Goal: Task Accomplishment & Management: Manage account settings

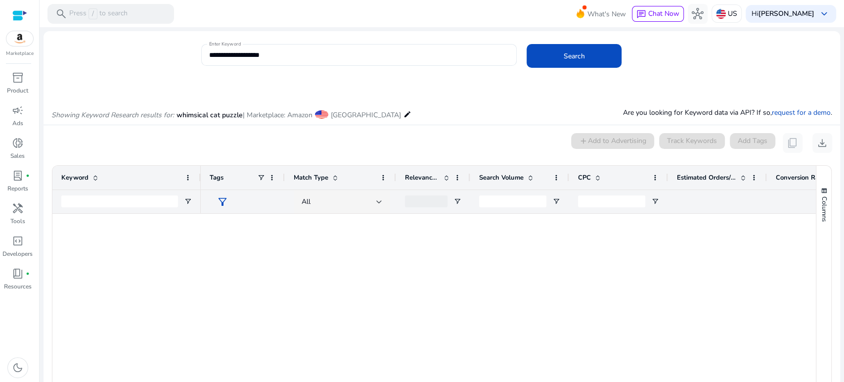
scroll to position [1019, 0]
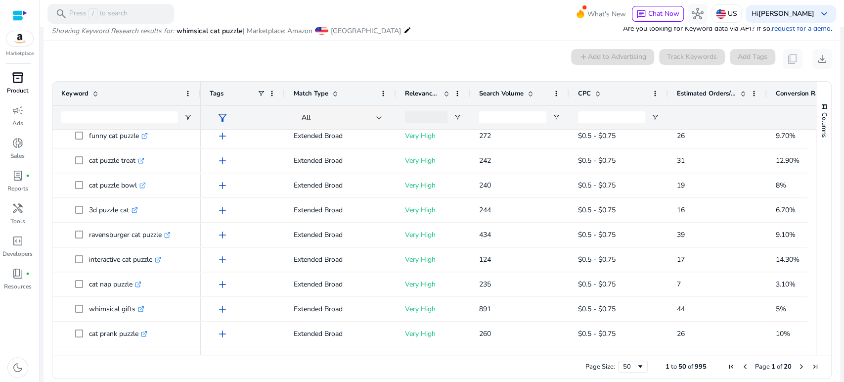
click at [19, 76] on span "inventory_2" at bounding box center [18, 78] width 12 height 12
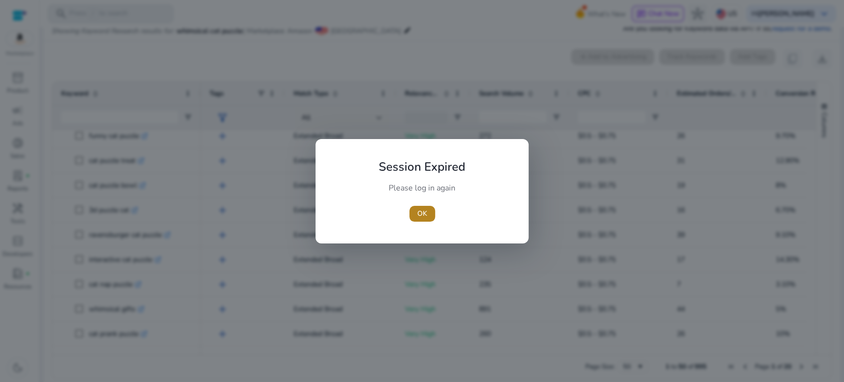
click at [424, 210] on span "OK" at bounding box center [422, 213] width 10 height 10
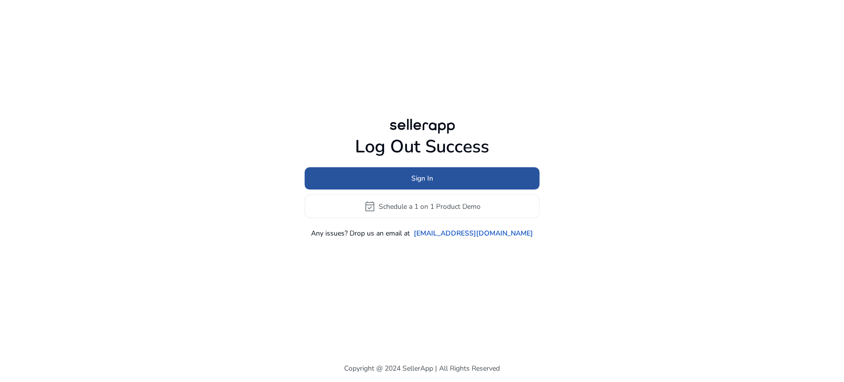
click at [415, 174] on span "Sign In" at bounding box center [422, 178] width 22 height 10
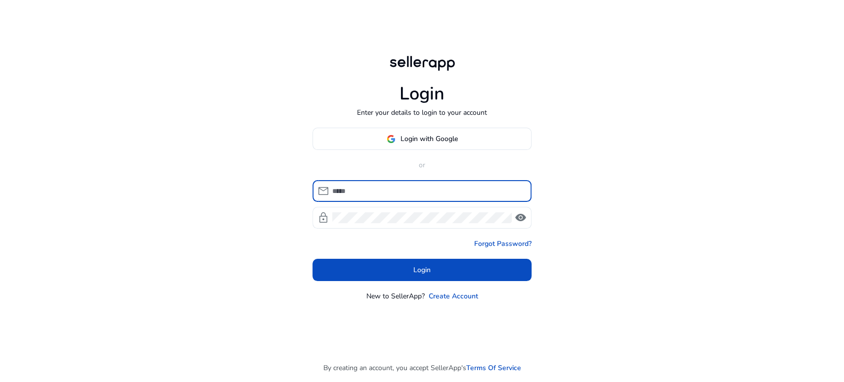
type input "**********"
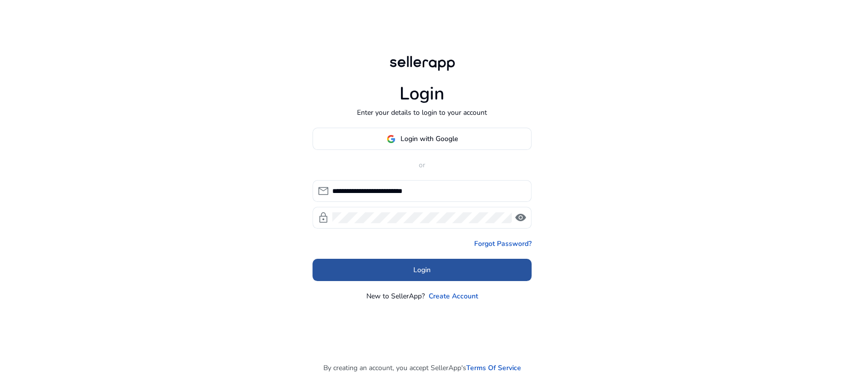
click at [486, 272] on span at bounding box center [421, 270] width 219 height 24
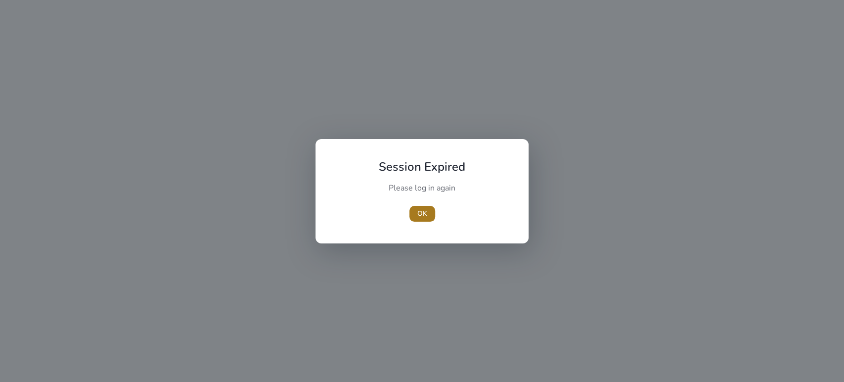
click at [419, 215] on span "OK" at bounding box center [422, 213] width 10 height 10
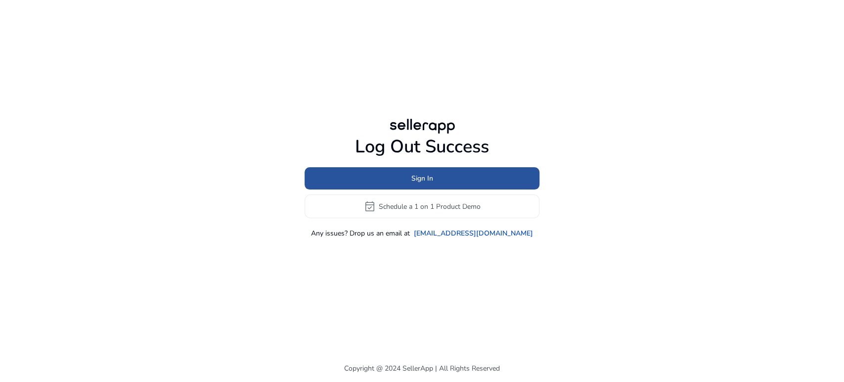
click at [425, 178] on span "Sign In" at bounding box center [422, 178] width 22 height 10
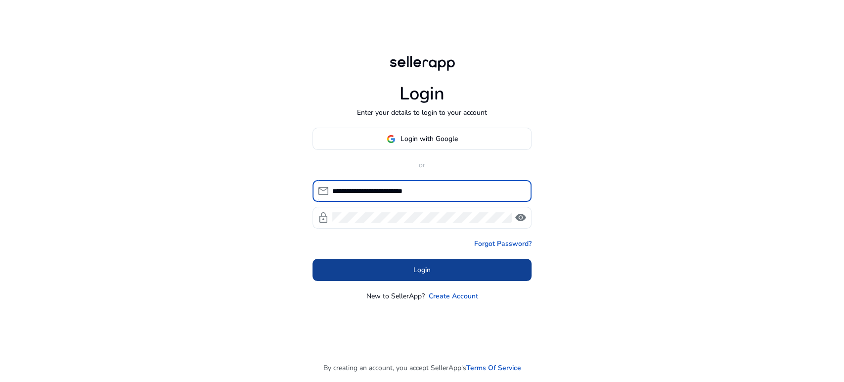
click at [423, 274] on span "Login" at bounding box center [421, 269] width 17 height 10
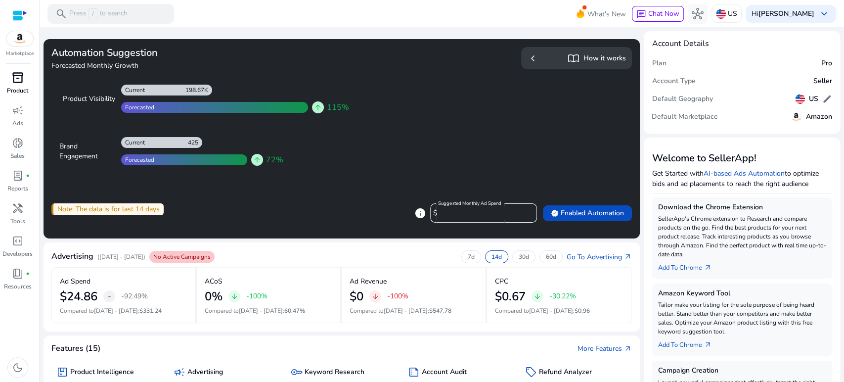
click at [16, 84] on span "inventory_2" at bounding box center [18, 78] width 12 height 12
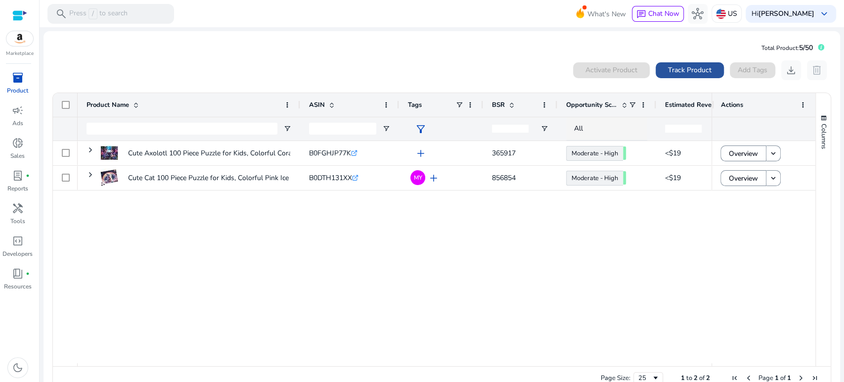
click at [681, 74] on span "Track Product" at bounding box center [690, 70] width 44 height 10
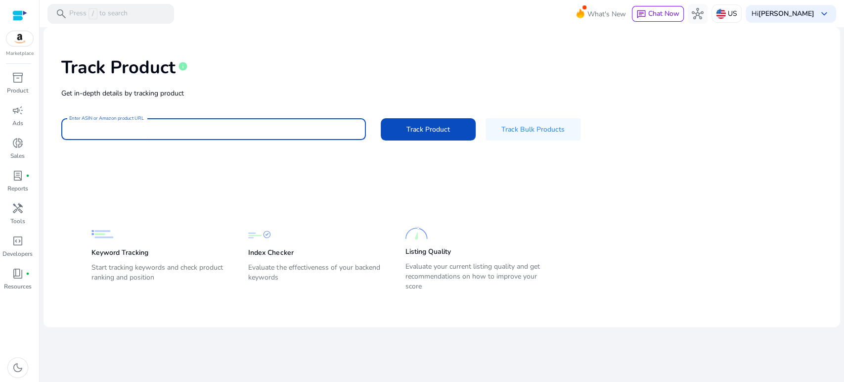
click at [269, 130] on input "Enter ASIN or Amazon product URL" at bounding box center [213, 129] width 289 height 11
paste input "**********"
type input "**********"
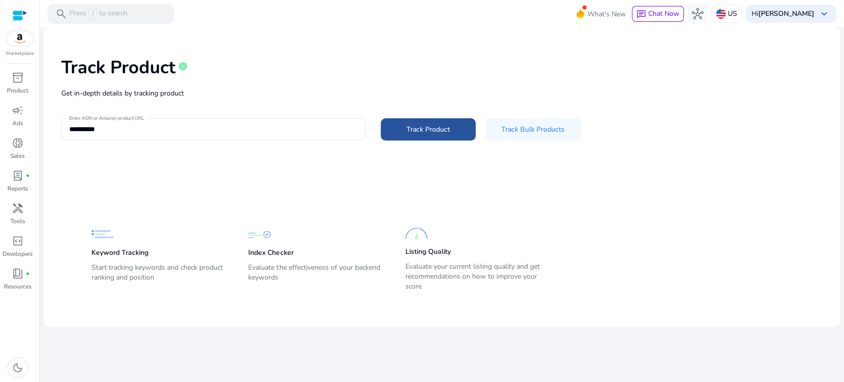
click at [434, 136] on span at bounding box center [428, 129] width 95 height 24
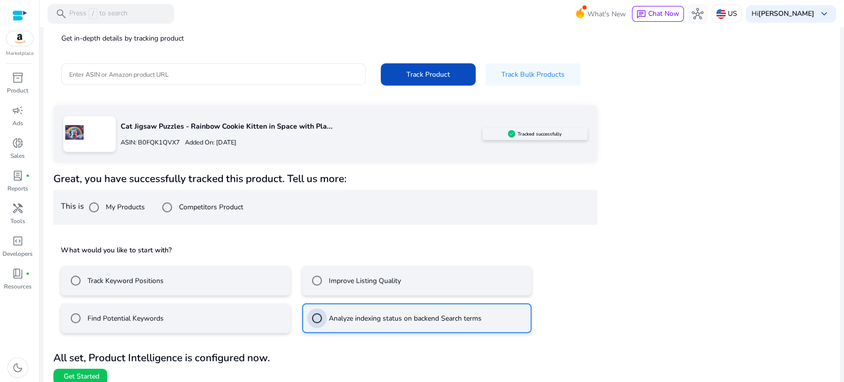
scroll to position [64, 0]
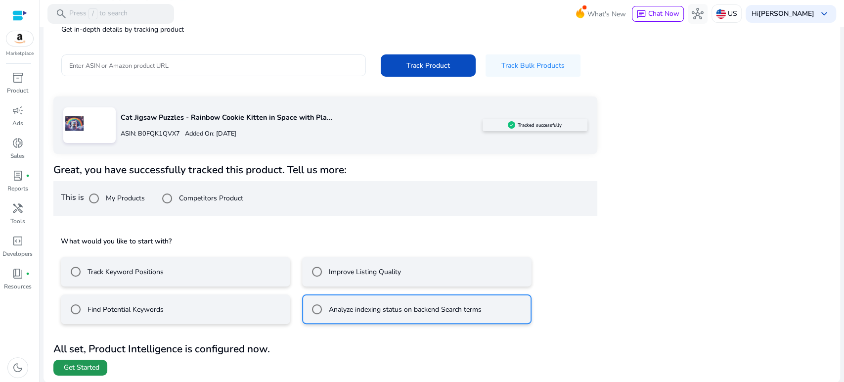
click at [95, 364] on span "Get Started" at bounding box center [82, 367] width 36 height 10
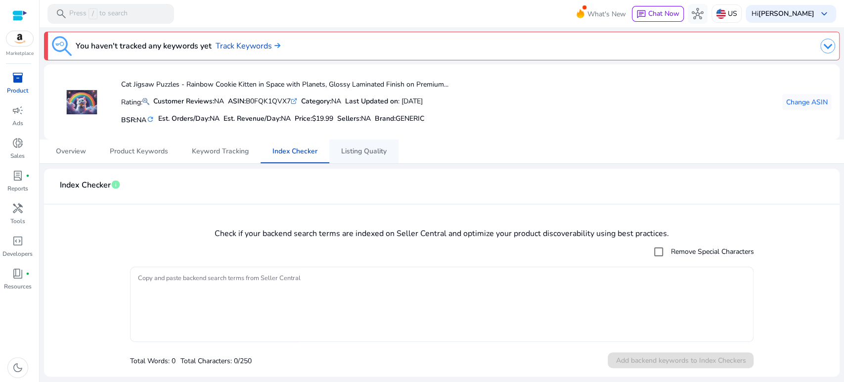
click at [377, 149] on span "Listing Quality" at bounding box center [363, 151] width 45 height 7
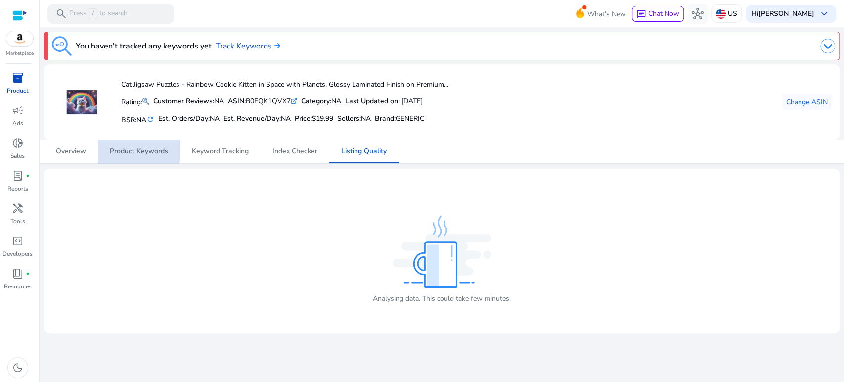
click at [136, 148] on span "Product Keywords" at bounding box center [139, 151] width 58 height 7
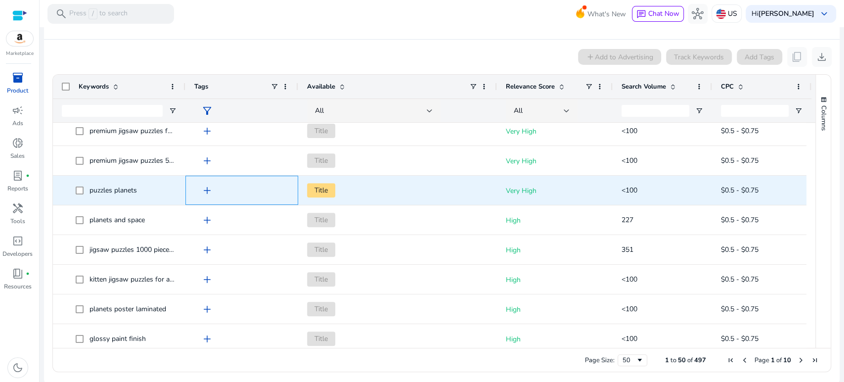
click at [207, 190] on span "add" at bounding box center [207, 190] width 12 height 12
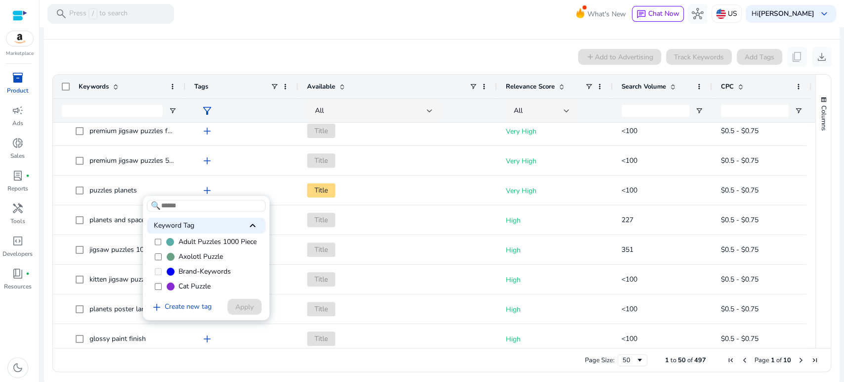
click at [48, 137] on div at bounding box center [422, 191] width 844 height 382
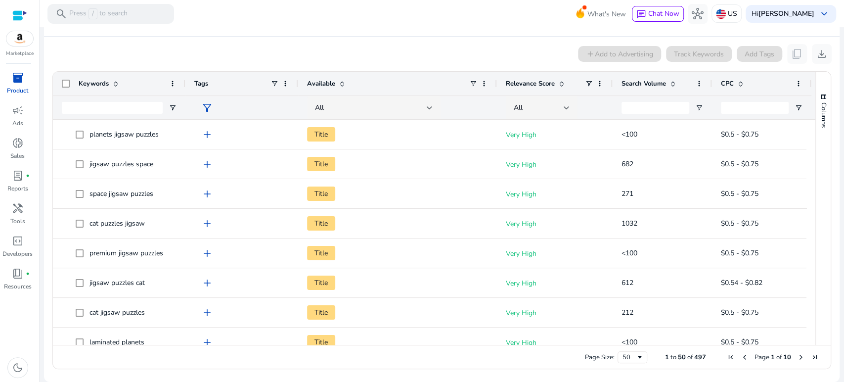
click at [345, 38] on app-product-keyword-grid "add Add to Advertising Track Keywords Add Tags content_copy download Press SPAC…" at bounding box center [442, 205] width 780 height 337
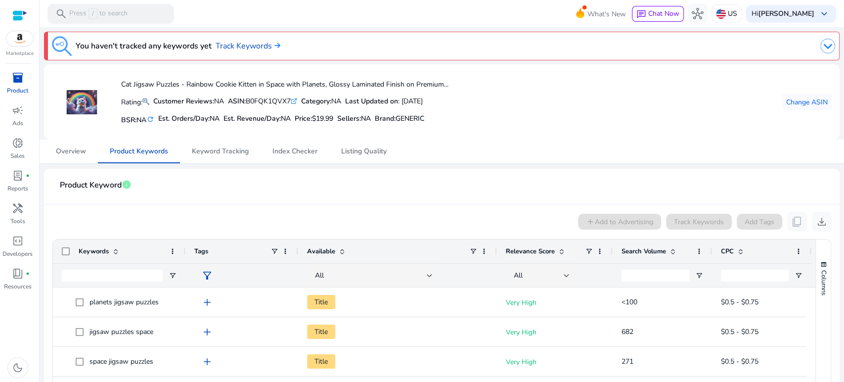
drag, startPoint x: 364, startPoint y: 148, endPoint x: 338, endPoint y: 163, distance: 30.1
click at [364, 148] on span "Listing Quality" at bounding box center [363, 151] width 45 height 7
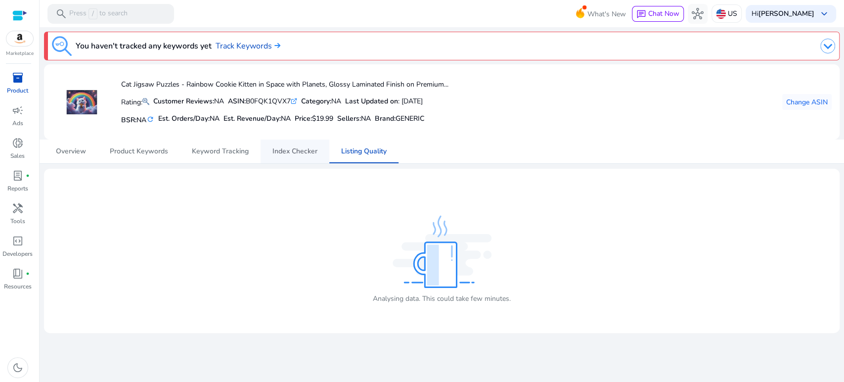
click at [297, 148] on span "Index Checker" at bounding box center [294, 151] width 45 height 7
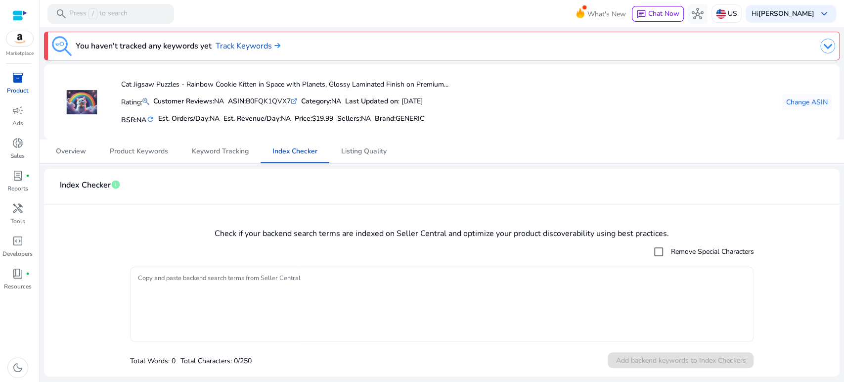
click at [212, 300] on textarea "Copy and paste backend search terms from Seller Central" at bounding box center [442, 303] width 608 height 65
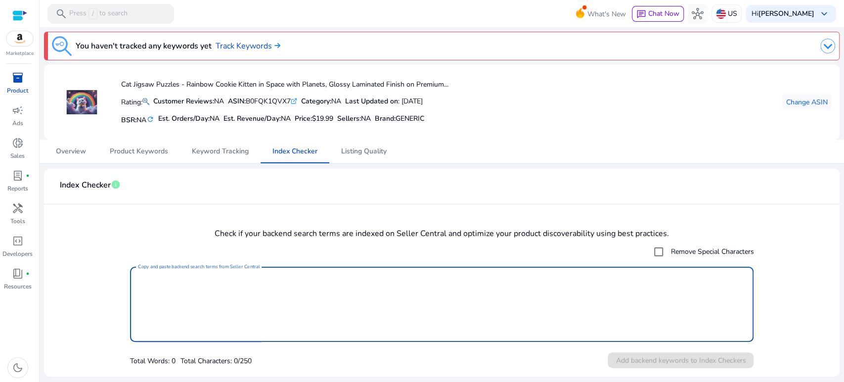
paste textarea "**********"
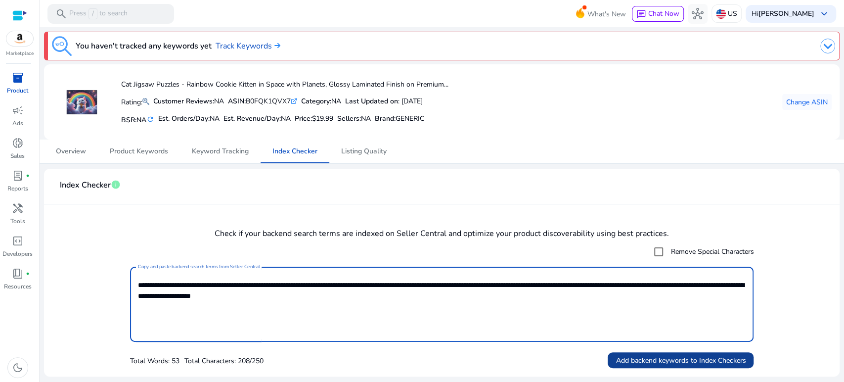
type textarea "**********"
click at [676, 360] on span "Add backend keywords to Index Checkers" at bounding box center [680, 360] width 130 height 10
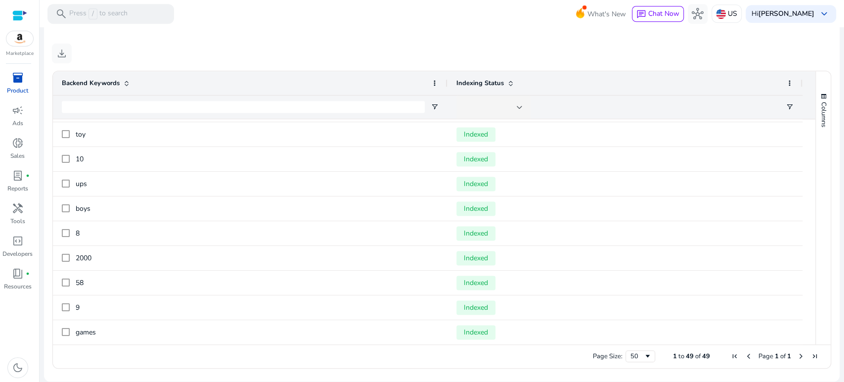
click at [270, 40] on mat-card "**********" at bounding box center [441, 70] width 795 height 622
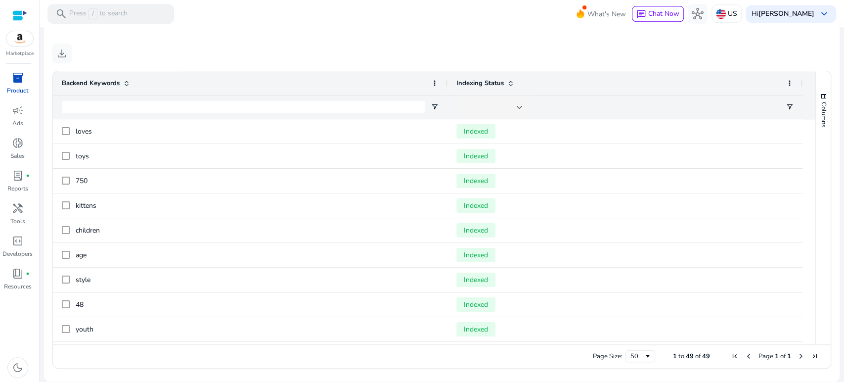
click at [435, 25] on mat-toolbar "search Press / to search What's New chat Chat Now hub US Hi Rachel Ragland keyb…" at bounding box center [442, 13] width 804 height 27
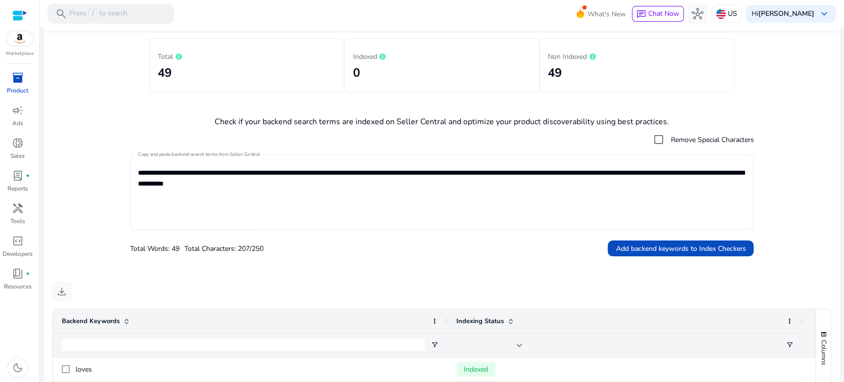
scroll to position [80, 0]
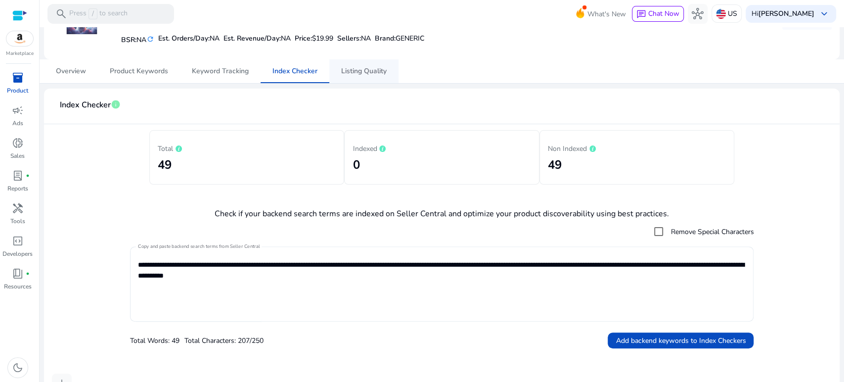
click at [363, 61] on span "Listing Quality" at bounding box center [363, 71] width 45 height 24
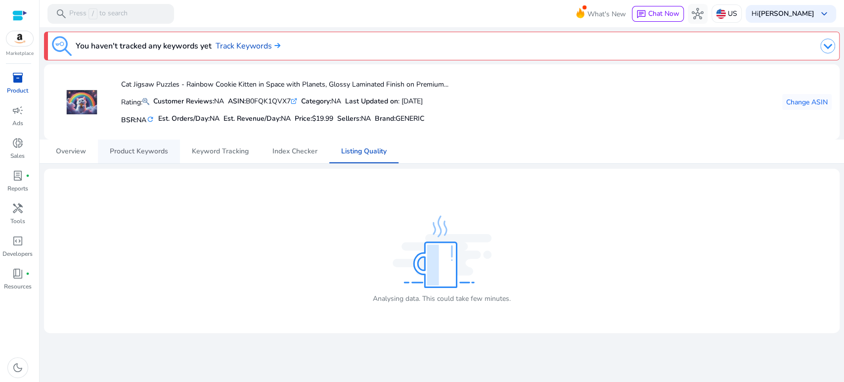
click at [144, 152] on span "Product Keywords" at bounding box center [139, 151] width 58 height 7
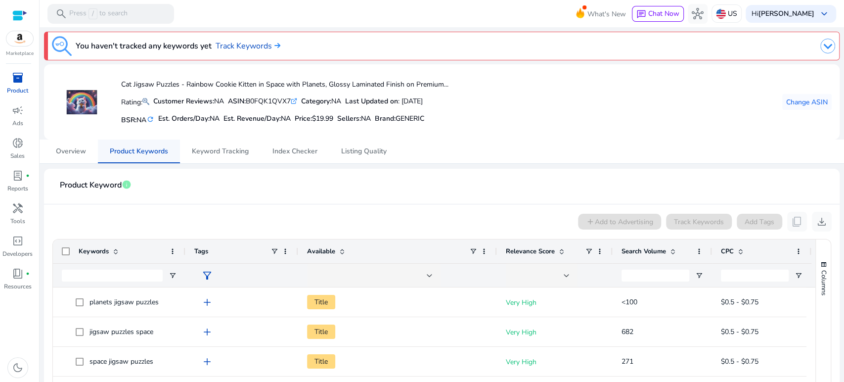
scroll to position [55, 0]
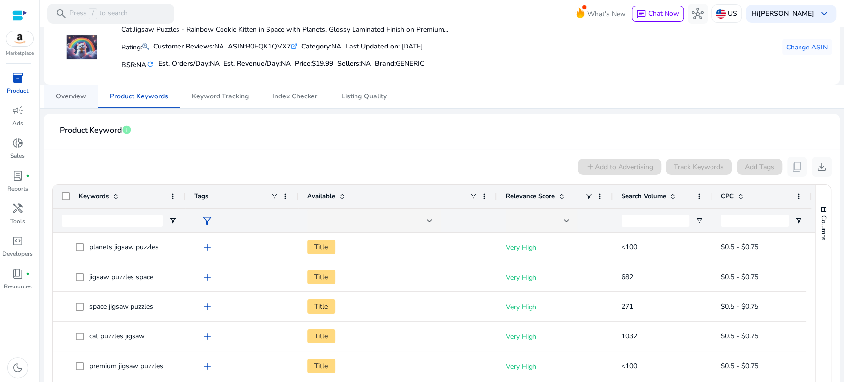
click at [67, 96] on span "Overview" at bounding box center [71, 96] width 30 height 7
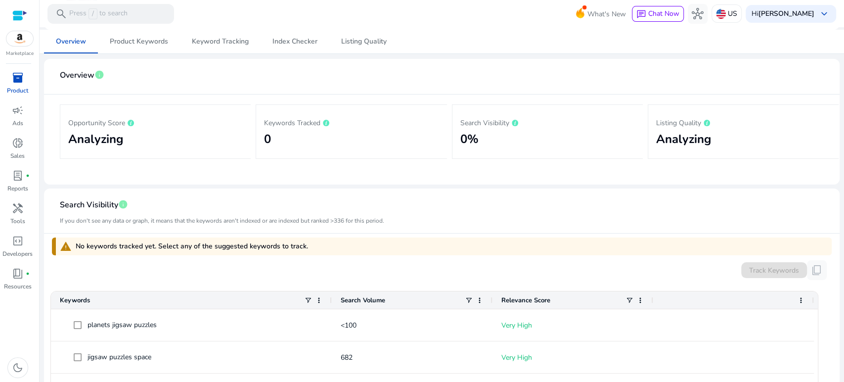
scroll to position [55, 0]
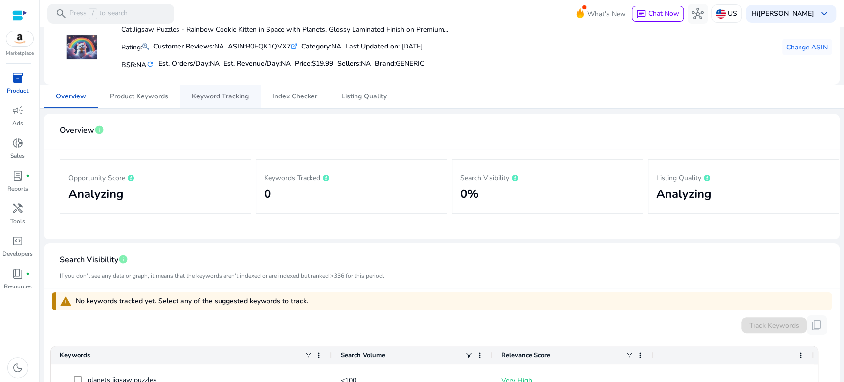
click at [206, 96] on span "Keyword Tracking" at bounding box center [220, 96] width 57 height 7
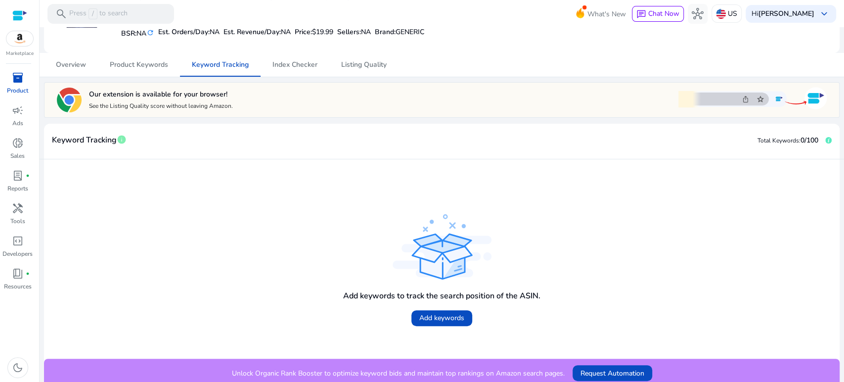
scroll to position [91, 0]
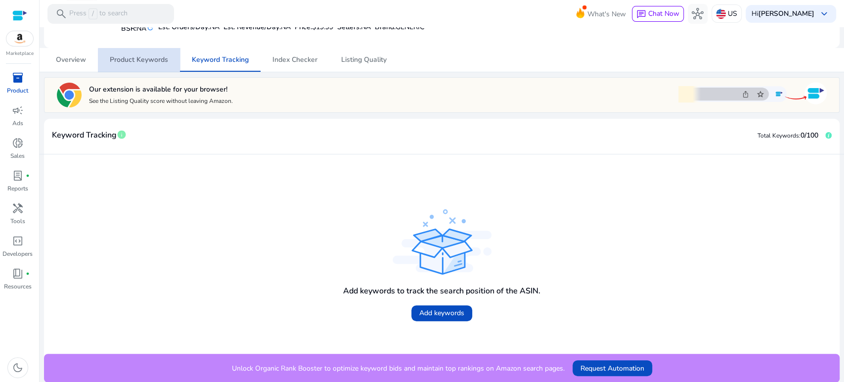
click at [164, 62] on span "Product Keywords" at bounding box center [139, 59] width 58 height 7
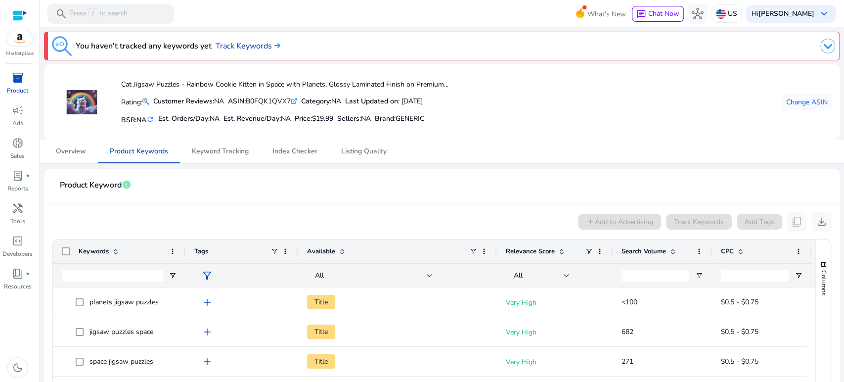
click at [259, 46] on link "Track Keywords" at bounding box center [248, 46] width 65 height 12
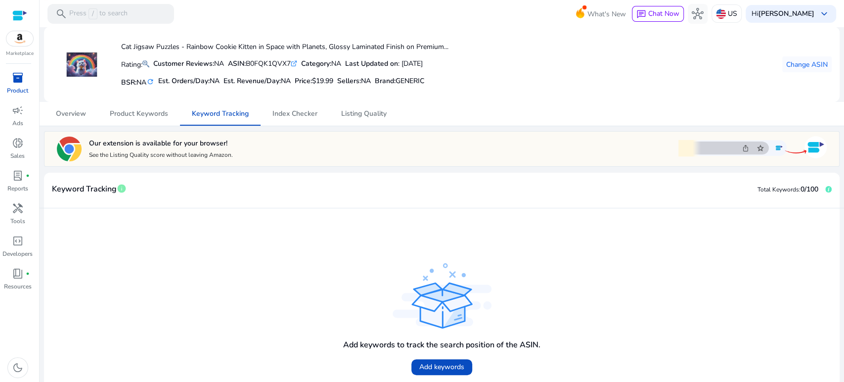
scroll to position [91, 0]
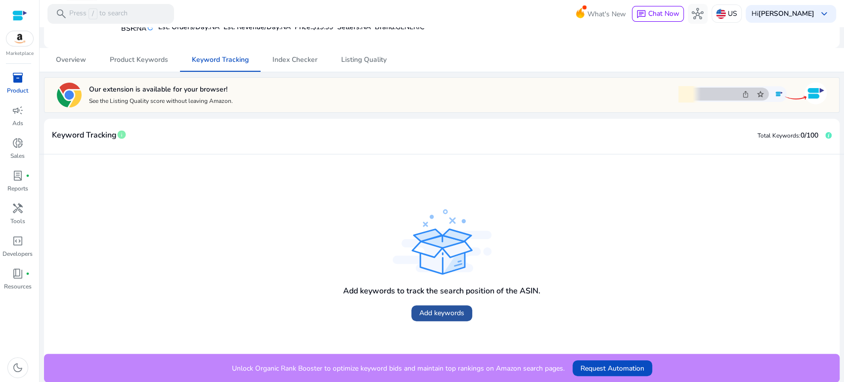
click at [453, 314] on span "Add keywords" at bounding box center [441, 312] width 45 height 10
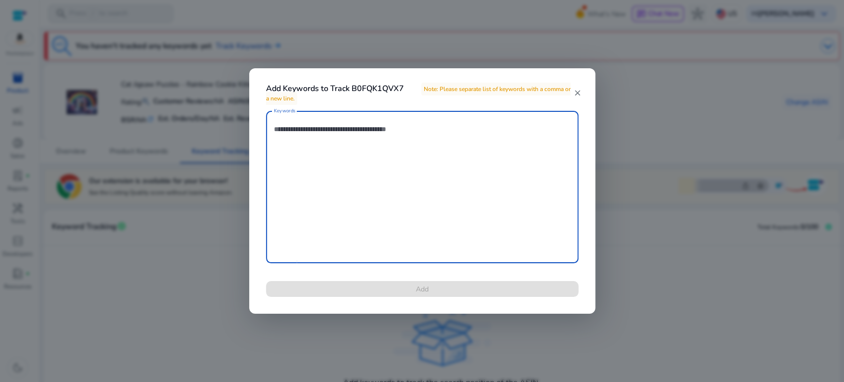
scroll to position [91, 0]
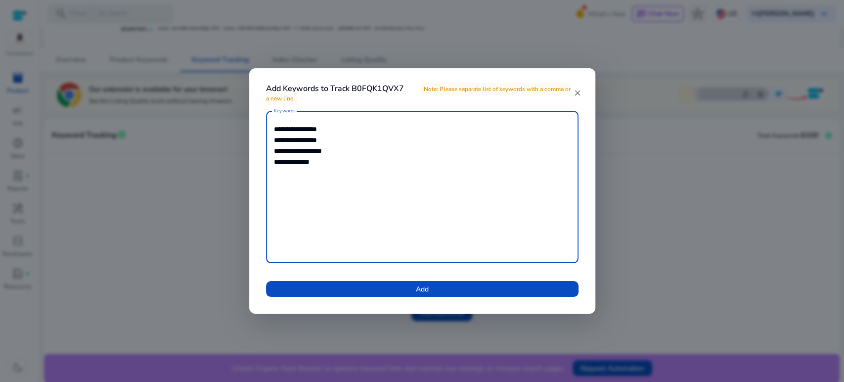
drag, startPoint x: 357, startPoint y: 161, endPoint x: 253, endPoint y: 167, distance: 104.0
click at [254, 167] on div "**********" at bounding box center [422, 210] width 336 height 198
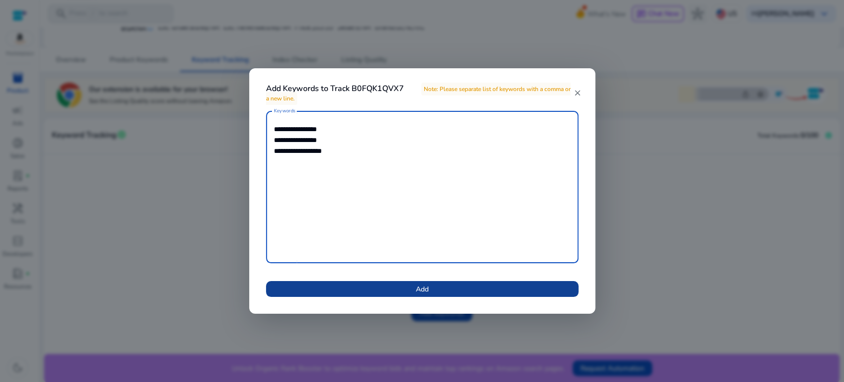
type textarea "**********"
click at [422, 291] on span "Add" at bounding box center [422, 289] width 13 height 10
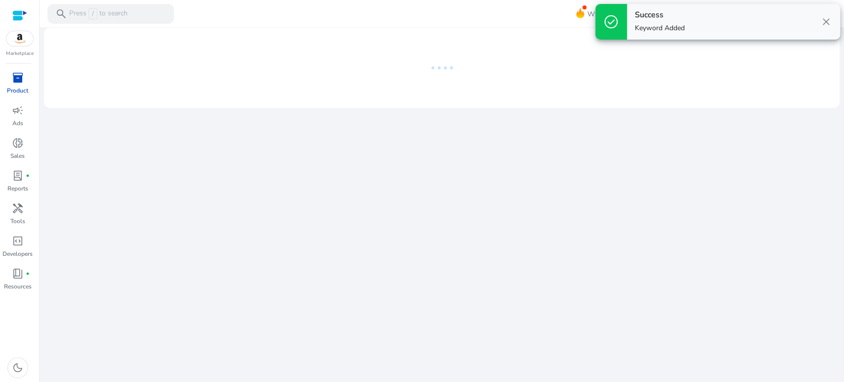
click at [640, 127] on div "We are getting things ready for you..." at bounding box center [442, 204] width 796 height 354
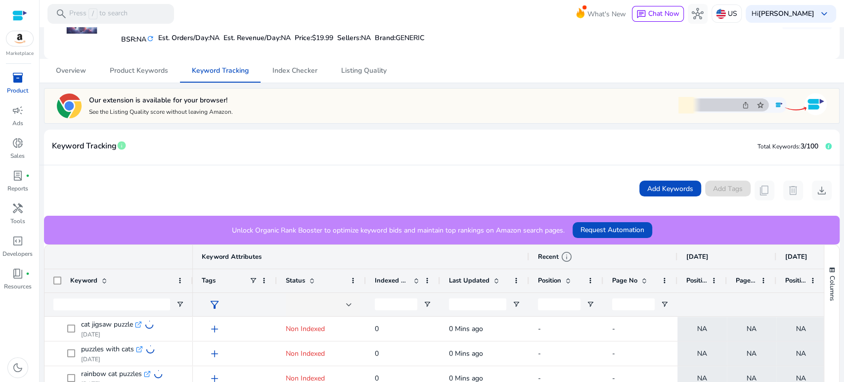
scroll to position [55, 0]
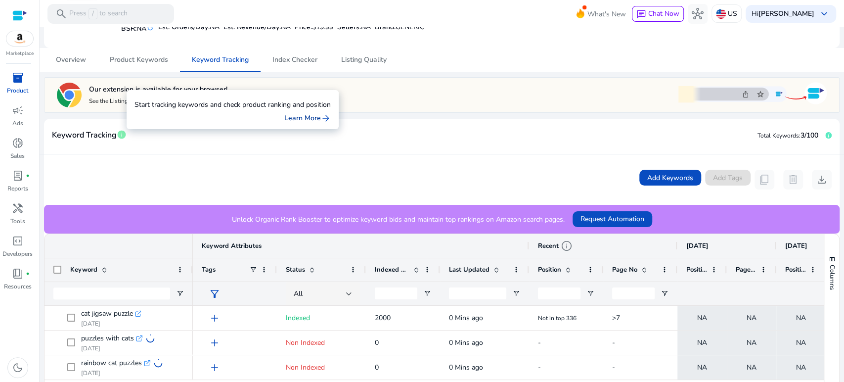
click at [316, 118] on link "Learn More arrow_forward" at bounding box center [307, 118] width 46 height 10
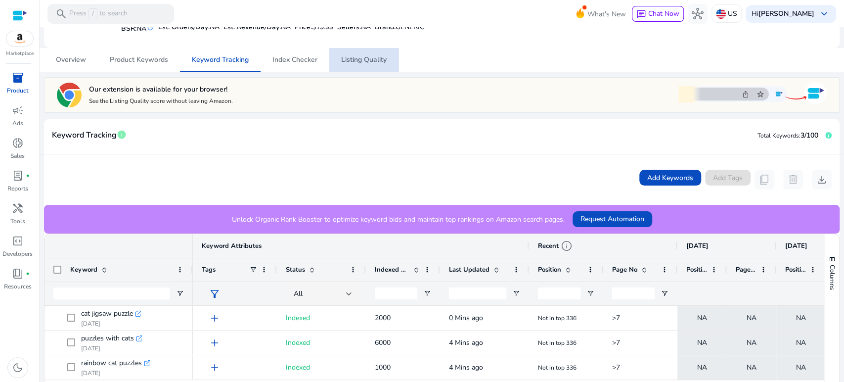
click at [367, 58] on span "Listing Quality" at bounding box center [363, 59] width 45 height 7
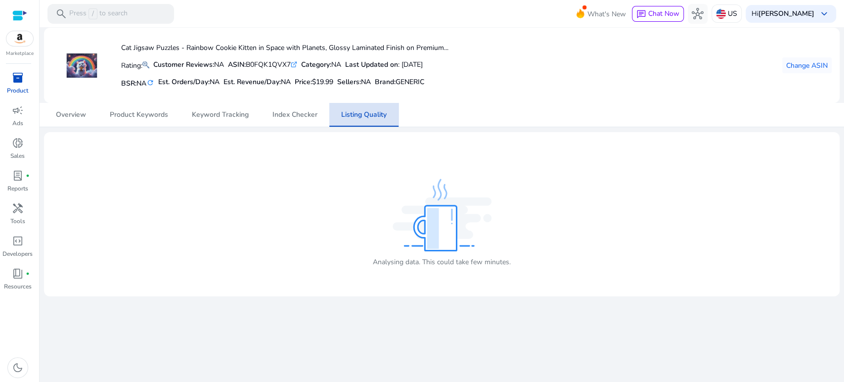
click at [371, 118] on span "Listing Quality" at bounding box center [363, 114] width 45 height 7
click at [427, 240] on img at bounding box center [441, 214] width 99 height 73
click at [417, 268] on div "Analysing data. This could take few minutes." at bounding box center [442, 263] width 138 height 21
click at [373, 117] on span "Listing Quality" at bounding box center [363, 114] width 45 height 7
click at [146, 114] on span "Product Keywords" at bounding box center [139, 114] width 58 height 7
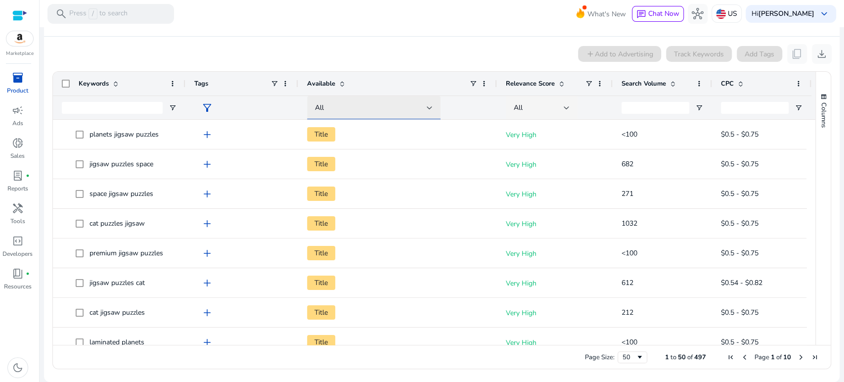
click at [330, 107] on div "All" at bounding box center [371, 107] width 112 height 11
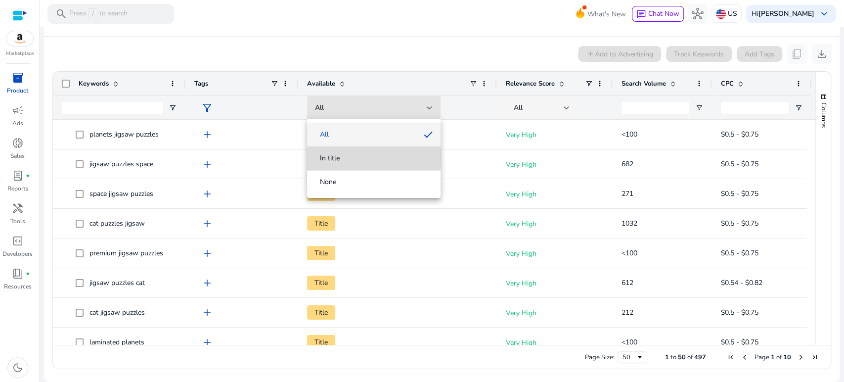
click at [333, 157] on span "In title" at bounding box center [330, 158] width 20 height 10
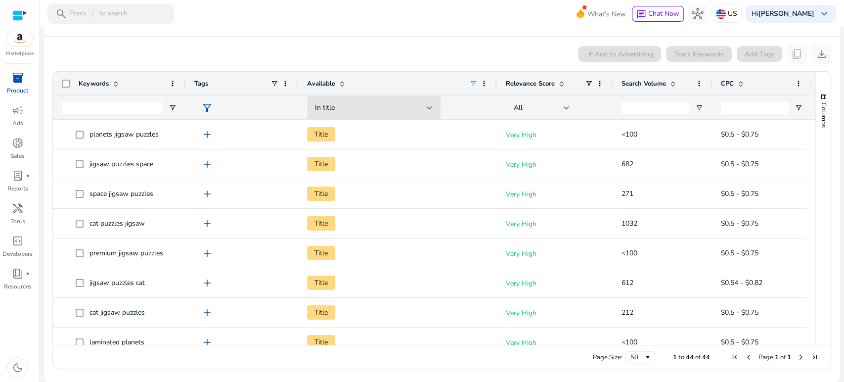
click at [655, 85] on span "Search Volume" at bounding box center [643, 83] width 44 height 9
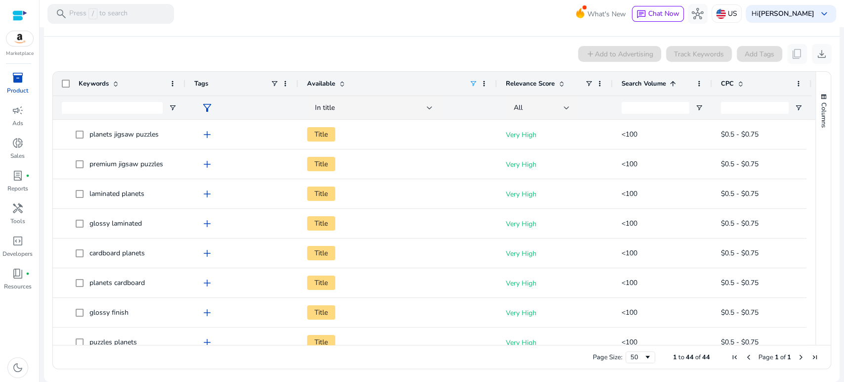
click at [655, 85] on span "Search Volume" at bounding box center [643, 83] width 44 height 9
click at [222, 52] on div "add Add to Advertising Track Keywords Add Tags content_copy download" at bounding box center [442, 54] width 780 height 20
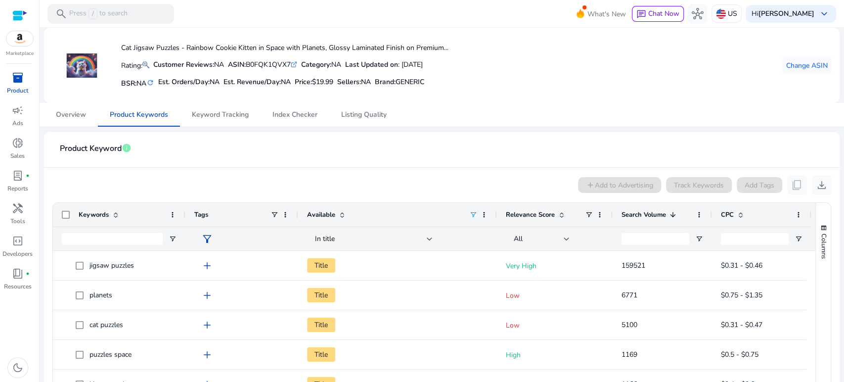
click at [227, 149] on mat-card-header "Product Keyword info" at bounding box center [442, 154] width 780 height 28
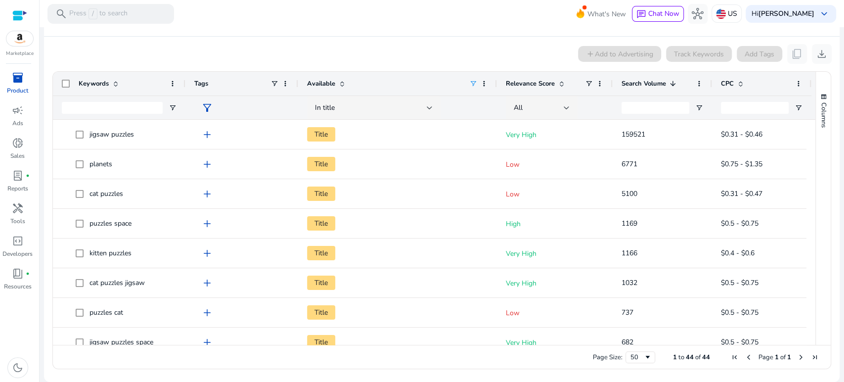
click at [178, 39] on app-product-keyword-grid "add Add to Advertising Track Keywords Add Tags content_copy download Press ENTE…" at bounding box center [442, 205] width 780 height 337
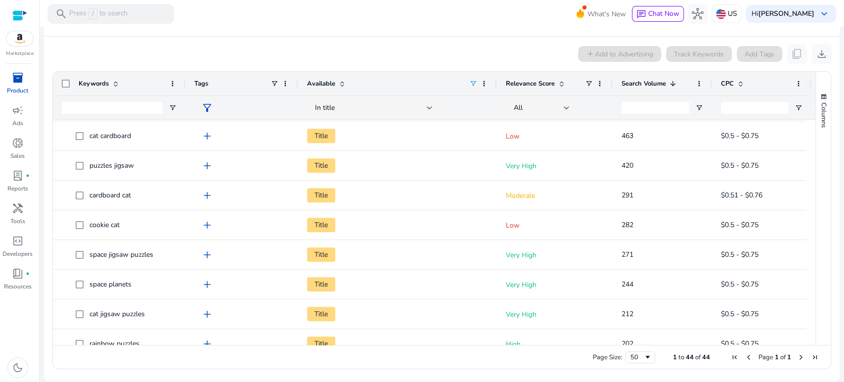
scroll to position [427, 0]
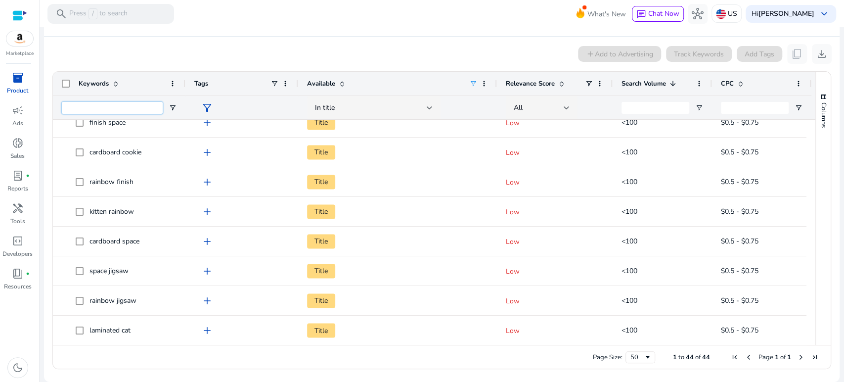
click at [140, 109] on input "Keywords Filter Input" at bounding box center [112, 108] width 101 height 12
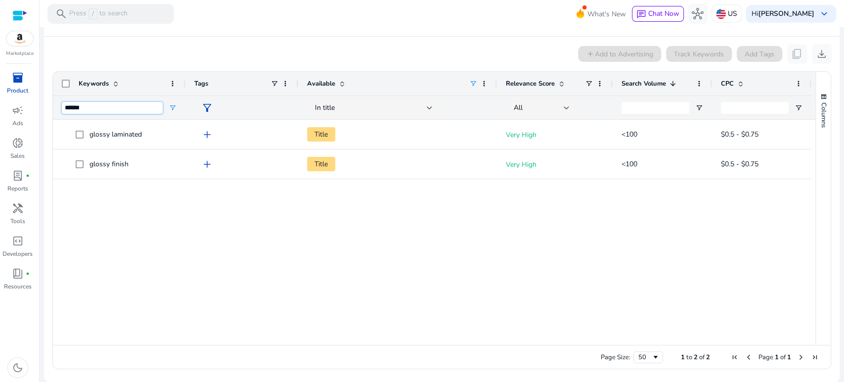
scroll to position [0, 0]
drag, startPoint x: 105, startPoint y: 106, endPoint x: 47, endPoint y: 107, distance: 57.3
click at [47, 107] on ag-grid-angular "1 to 2 of 2 Drag here to set row groups Drag here to set column labels Keywords…" at bounding box center [441, 219] width 794 height 307
drag, startPoint x: 104, startPoint y: 104, endPoint x: 47, endPoint y: 101, distance: 56.9
click at [47, 101] on ag-grid-angular "1 to 3 of 3 Drag here to set row groups Drag here to set column labels Keywords…" at bounding box center [441, 219] width 794 height 307
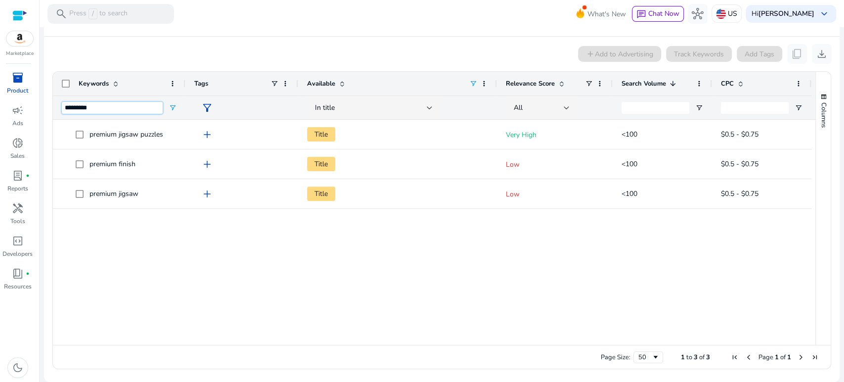
type input "*********"
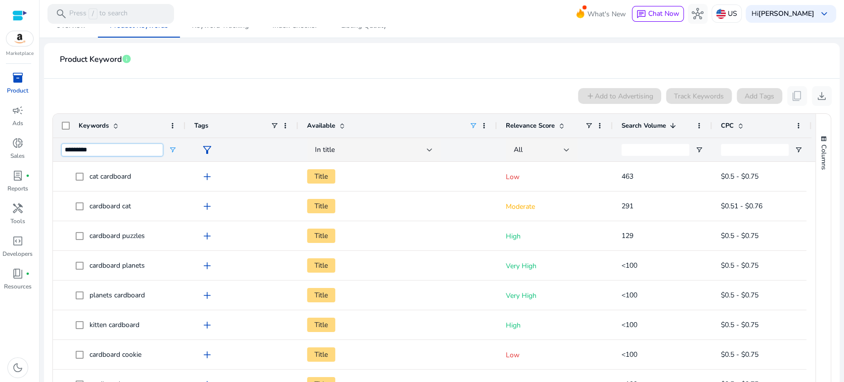
scroll to position [21, 0]
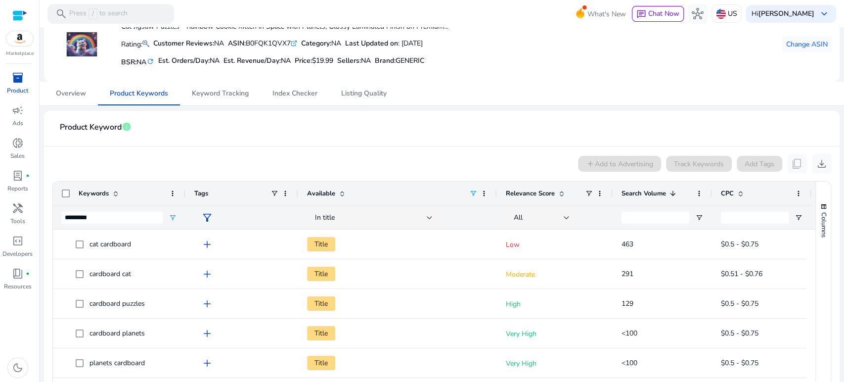
click at [263, 146] on mat-divider at bounding box center [441, 146] width 795 height 0
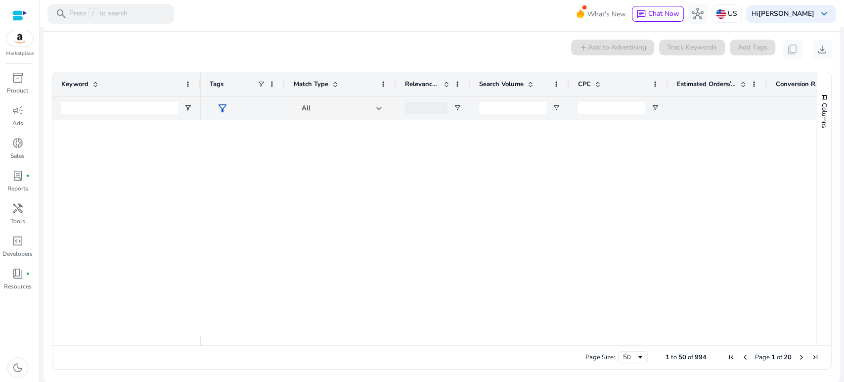
scroll to position [1019, 0]
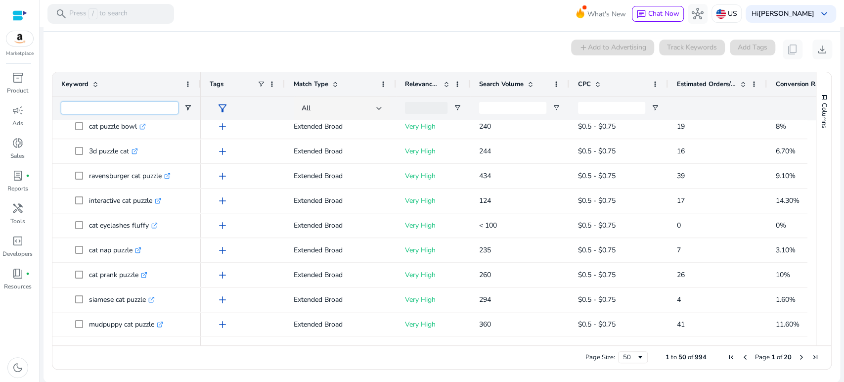
click at [146, 109] on input "Keyword Filter Input" at bounding box center [119, 108] width 117 height 12
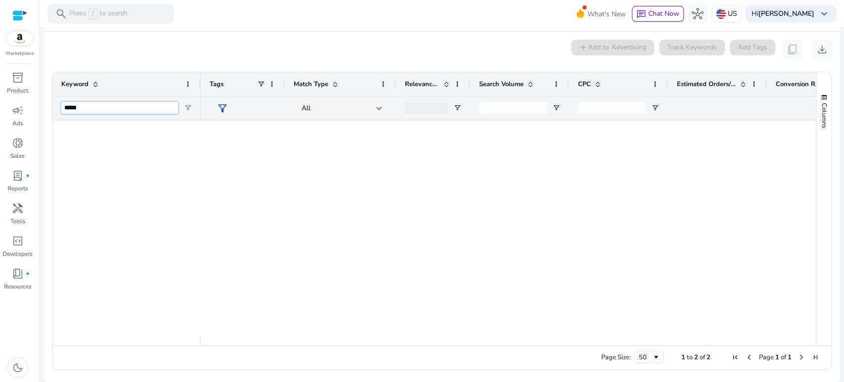
scroll to position [0, 0]
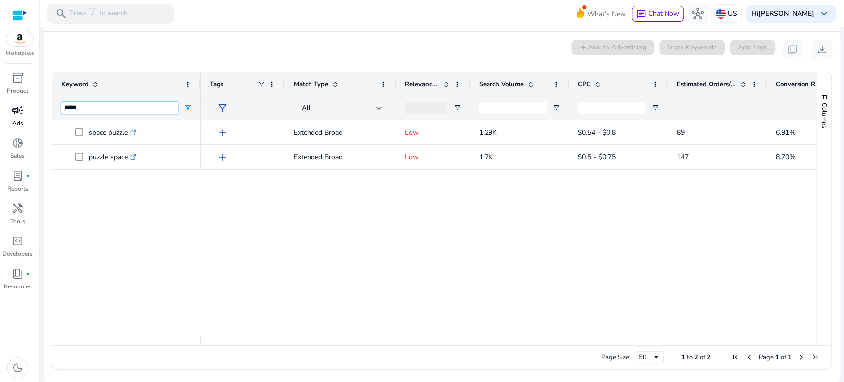
drag, startPoint x: 97, startPoint y: 109, endPoint x: 34, endPoint y: 108, distance: 63.3
click at [34, 108] on mat-sidenav-container "**********" at bounding box center [422, 191] width 844 height 382
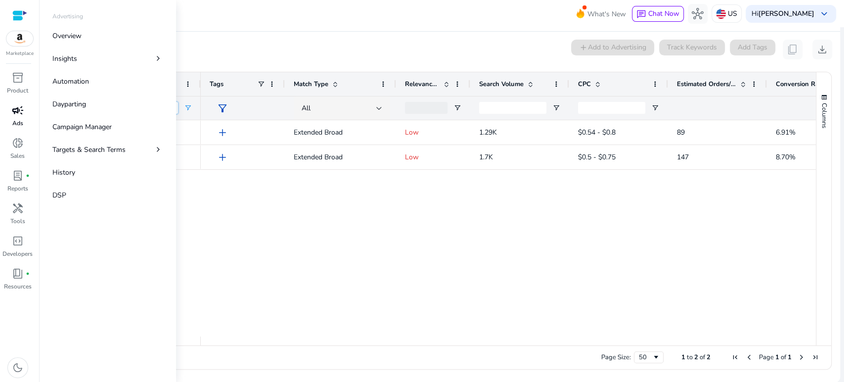
type input "***"
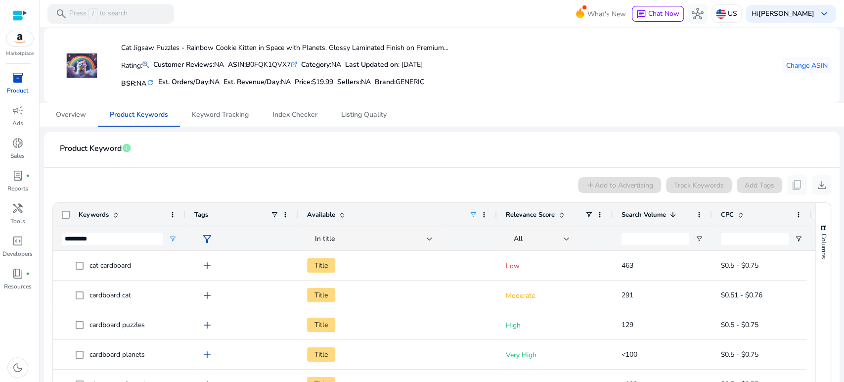
scroll to position [21, 0]
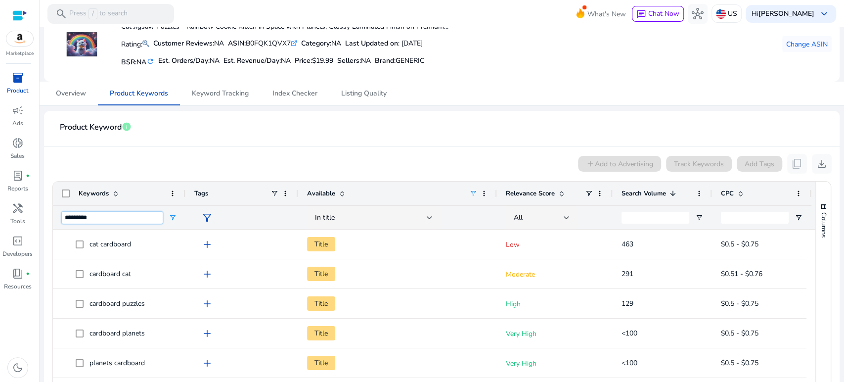
drag, startPoint x: 101, startPoint y: 217, endPoint x: 57, endPoint y: 218, distance: 44.5
click at [57, 218] on div "*********" at bounding box center [119, 217] width 132 height 24
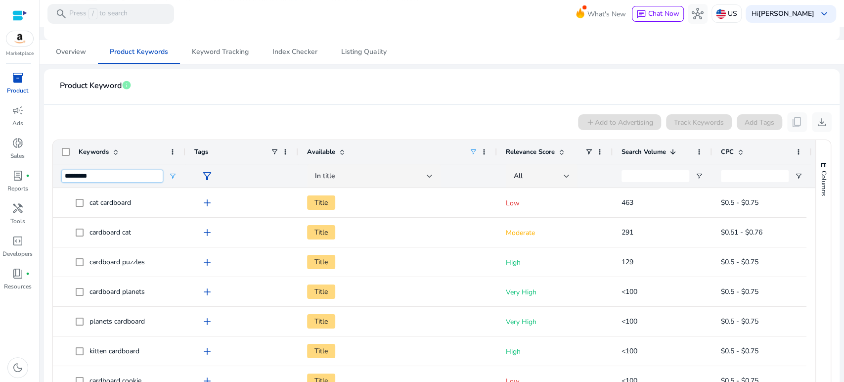
scroll to position [76, 0]
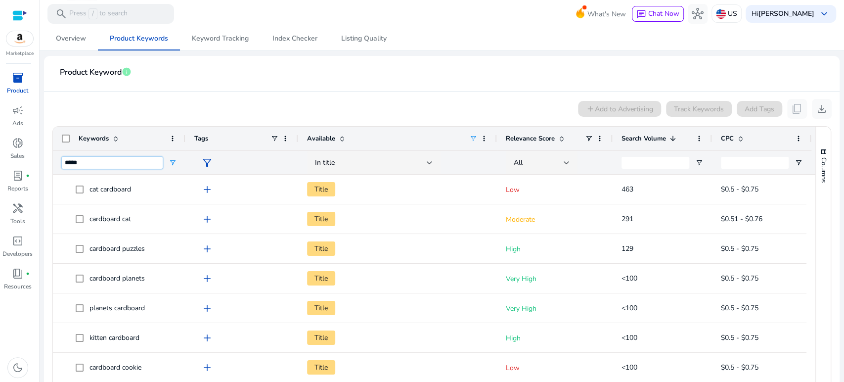
type input "*****"
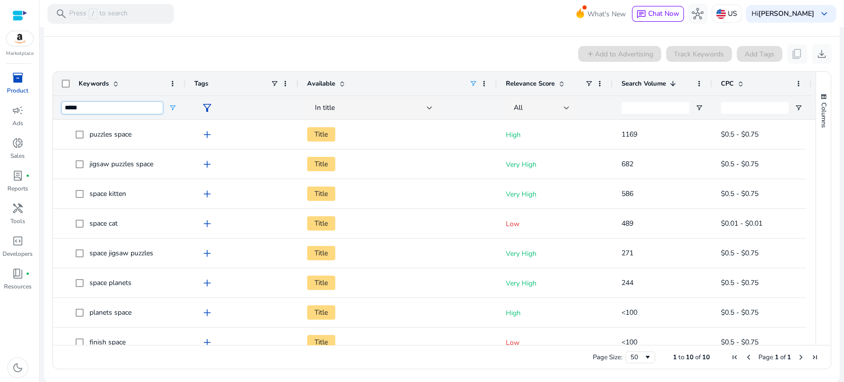
scroll to position [0, 0]
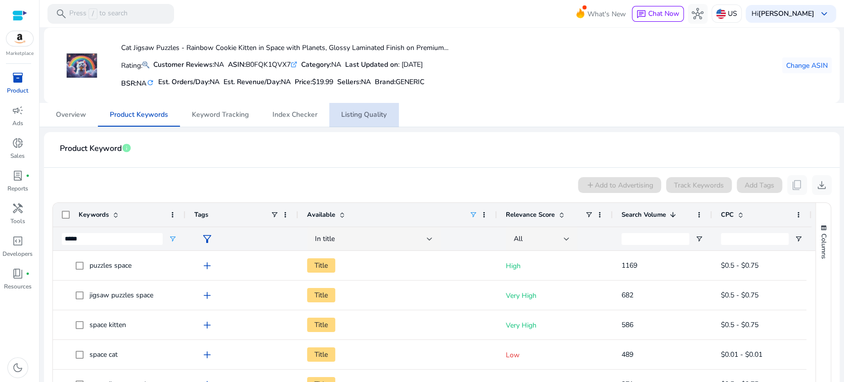
click at [360, 109] on span "Listing Quality" at bounding box center [363, 115] width 45 height 24
